Goal: Task Accomplishment & Management: Manage account settings

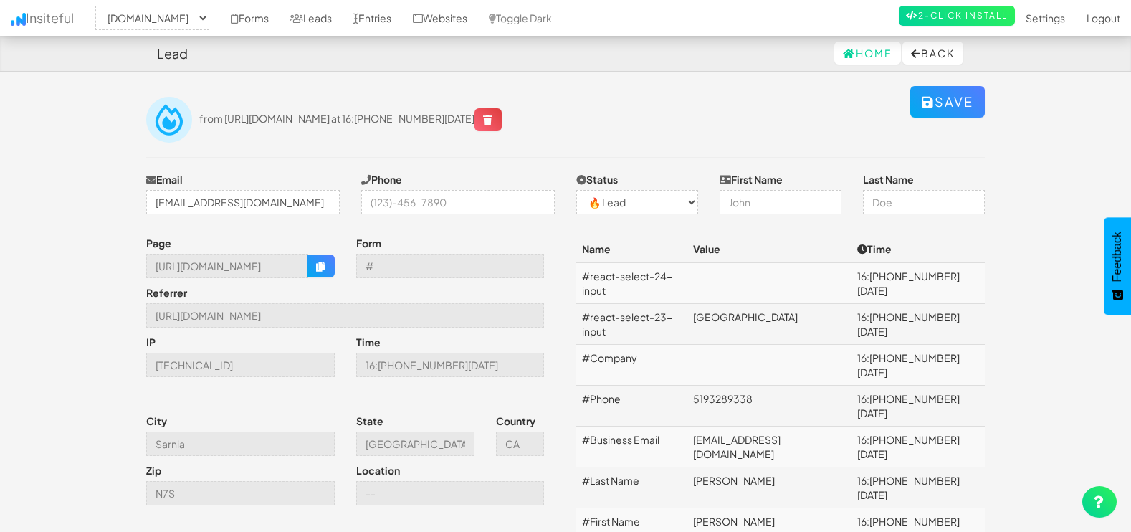
select select "1505"
select select "0"
click at [959, 49] on button "Back" at bounding box center [932, 53] width 61 height 23
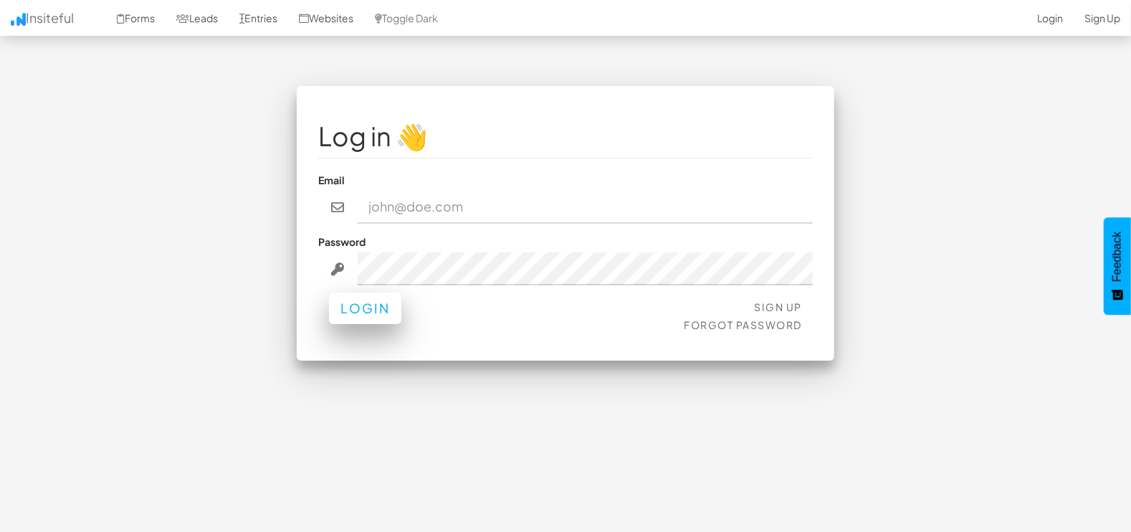
type input "marketing@mapsted.com"
click at [358, 305] on button "Login" at bounding box center [365, 308] width 72 height 32
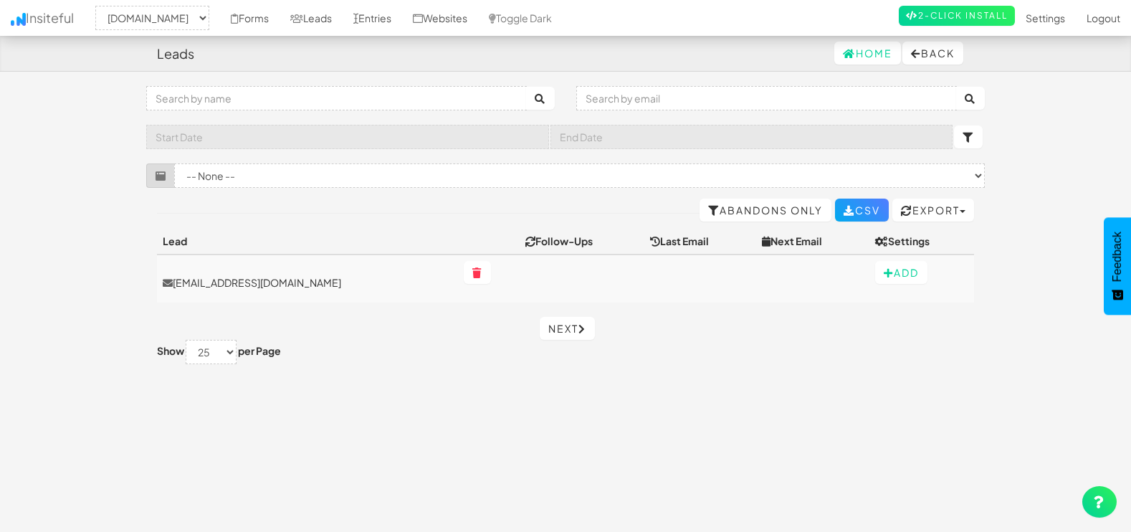
select select "1505"
click at [226, 281] on p "[EMAIL_ADDRESS][DOMAIN_NAME]" at bounding box center [308, 282] width 290 height 14
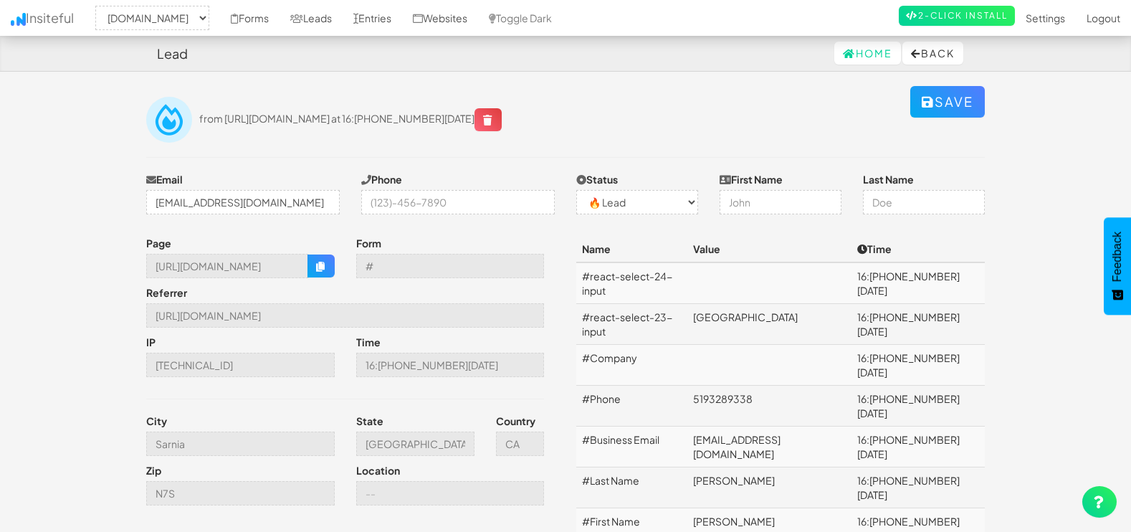
select select "1505"
select select "0"
drag, startPoint x: 148, startPoint y: 260, endPoint x: 412, endPoint y: 262, distance: 264.5
click at [412, 262] on div "Page https://mapsted.com/en-ca/contact-us Form # Referrer https://www.google.co…" at bounding box center [350, 374] width 430 height 277
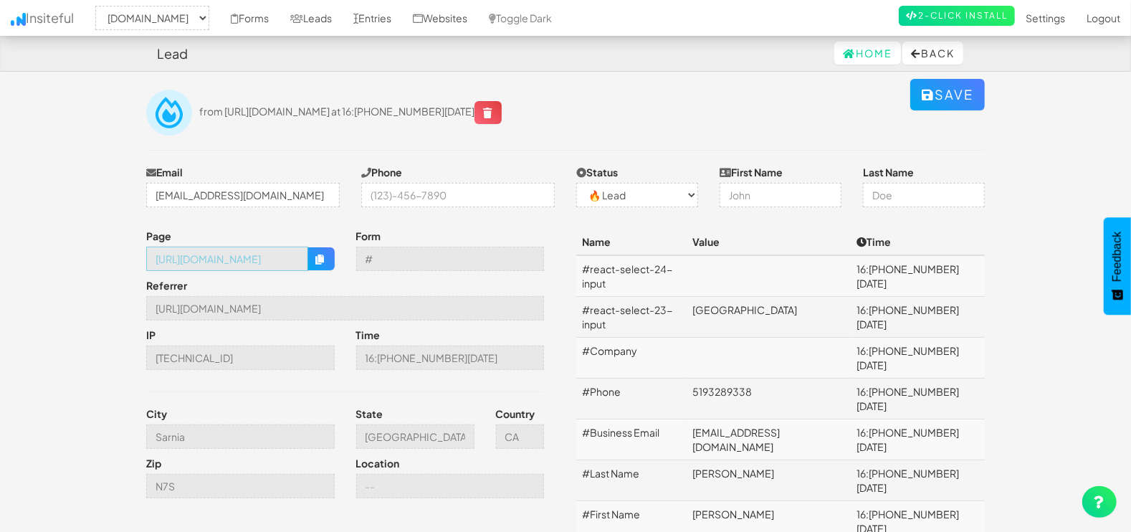
scroll to position [0, 0]
